Goal: Register for event/course

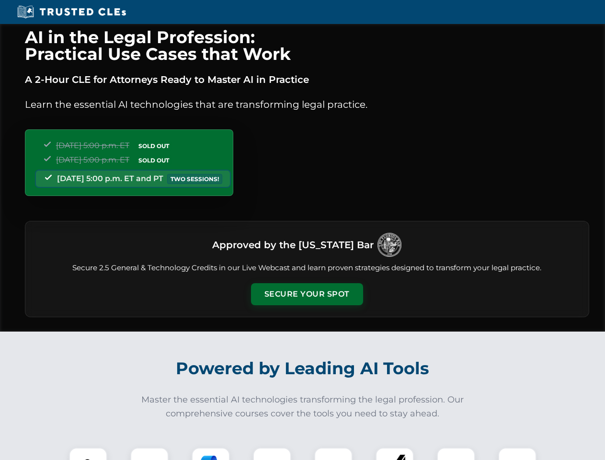
click at [306, 294] on button "Secure Your Spot" at bounding box center [307, 294] width 112 height 22
click at [88, 453] on img at bounding box center [88, 466] width 28 height 28
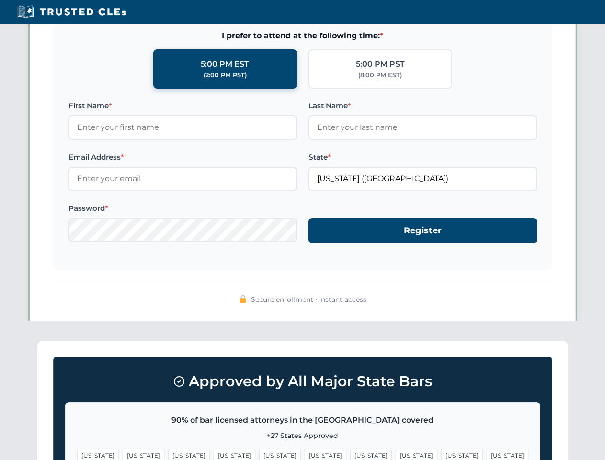
click at [350, 453] on span "[US_STATE]" at bounding box center [371, 455] width 42 height 14
click at [441, 453] on span "[US_STATE]" at bounding box center [462, 455] width 42 height 14
